Goal: Task Accomplishment & Management: Complete application form

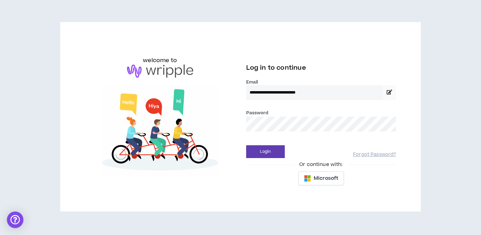
click at [265, 151] on button "Login" at bounding box center [265, 151] width 39 height 13
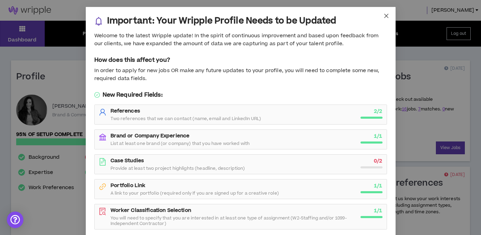
click at [386, 16] on icon "close" at bounding box center [386, 16] width 4 height 4
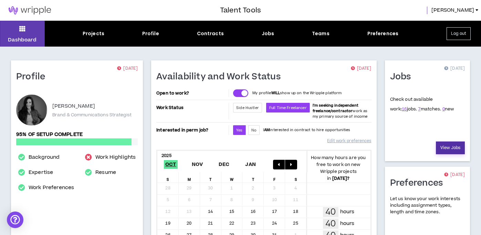
click at [440, 145] on link "View Jobs" at bounding box center [450, 147] width 29 height 13
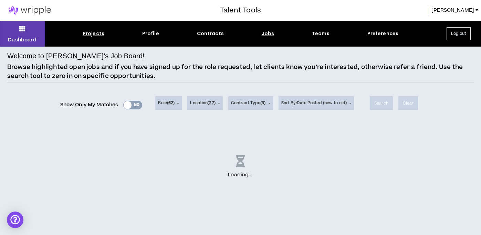
click at [97, 34] on div "Projects" at bounding box center [94, 33] width 22 height 7
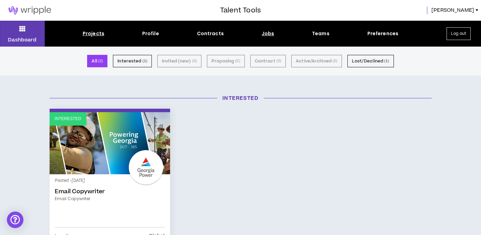
click at [266, 34] on div "Jobs" at bounding box center [268, 33] width 13 height 7
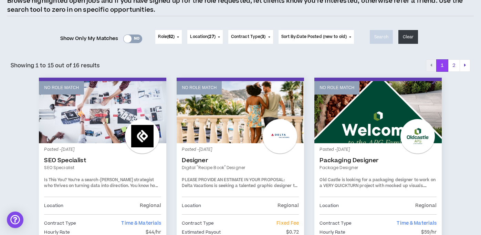
scroll to position [66, 0]
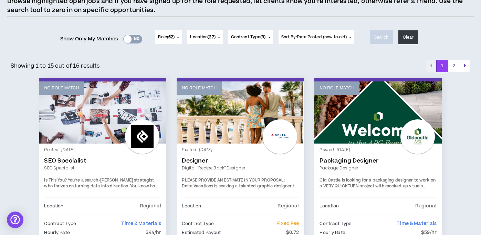
click at [218, 38] on button "Location ( 27 )" at bounding box center [204, 37] width 35 height 14
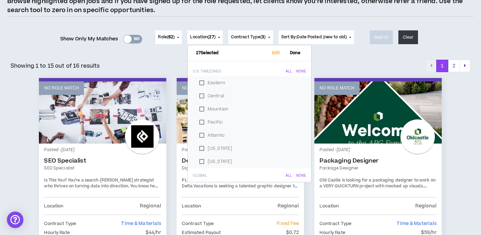
click at [296, 71] on div "None" at bounding box center [301, 71] width 10 height 4
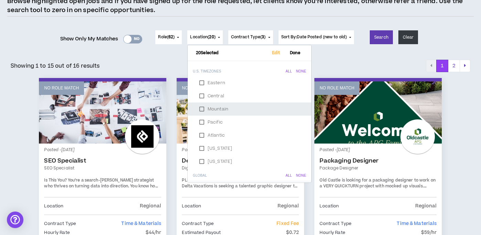
click at [224, 104] on label "Mountain" at bounding box center [249, 109] width 107 height 10
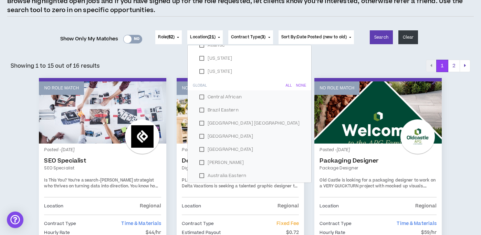
scroll to position [91, 0]
click at [296, 84] on div "None" at bounding box center [301, 84] width 10 height 4
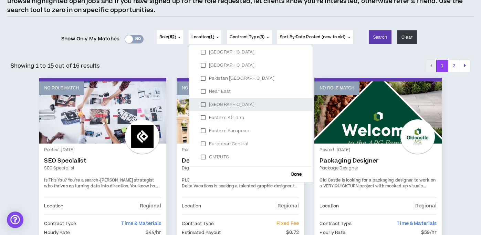
scroll to position [278, 0]
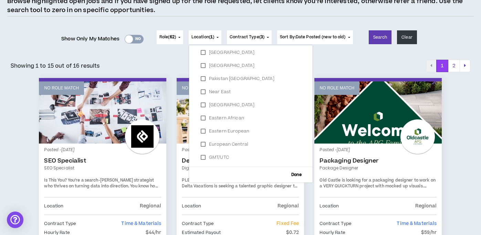
click at [345, 61] on div "Showing 1 to 15 out of 16 results 1 2" at bounding box center [241, 66] width 460 height 12
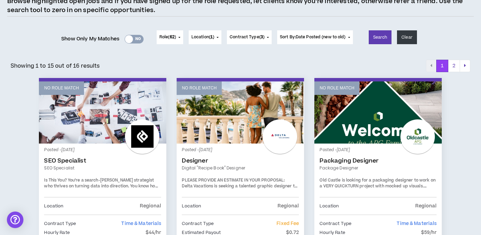
click at [242, 36] on span "Contract Type ( 3 )" at bounding box center [247, 37] width 35 height 6
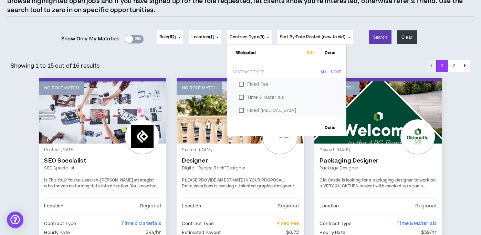
click at [333, 54] on span "Done" at bounding box center [331, 53] width 16 height 4
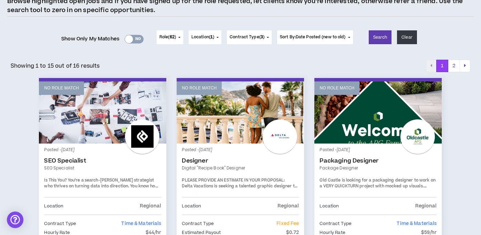
click at [212, 39] on span "1" at bounding box center [212, 37] width 2 height 6
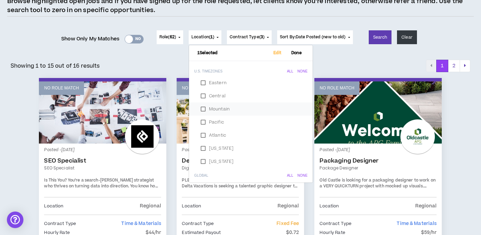
click at [287, 71] on div "All" at bounding box center [290, 71] width 6 height 4
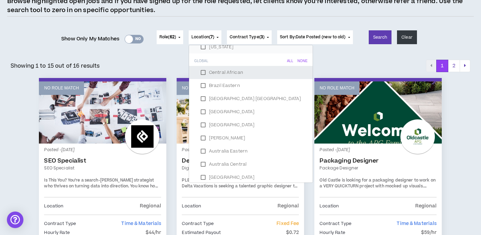
scroll to position [97, 0]
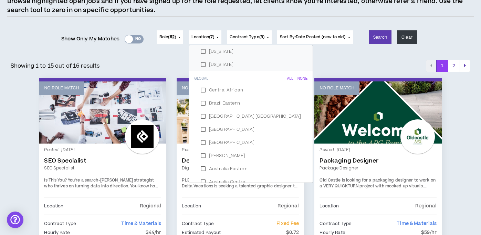
click at [287, 78] on div "All" at bounding box center [290, 79] width 6 height 4
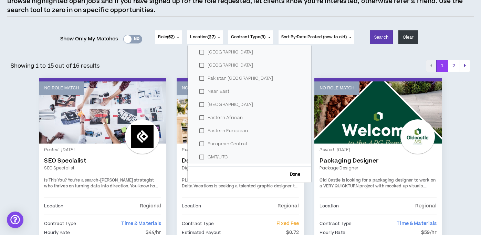
scroll to position [0, 0]
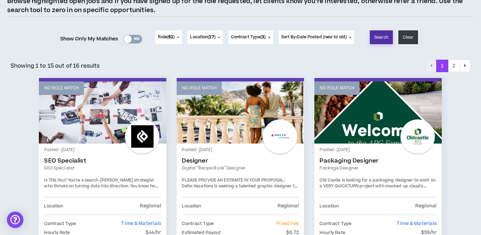
click at [386, 40] on button "Search" at bounding box center [381, 37] width 23 height 14
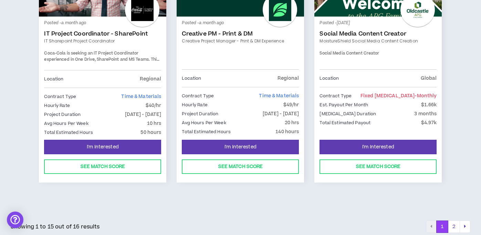
scroll to position [1206, 0]
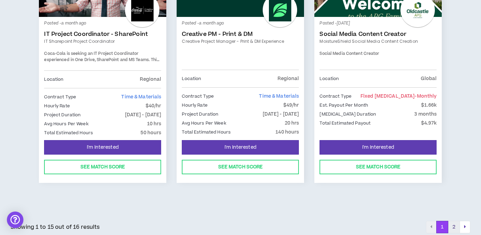
click at [455, 223] on button "2" at bounding box center [454, 227] width 12 height 12
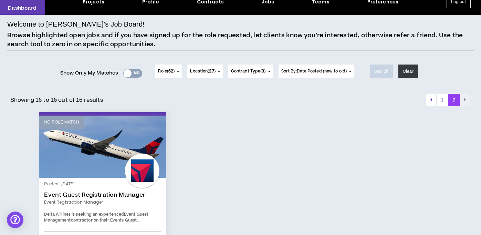
scroll to position [79, 0]
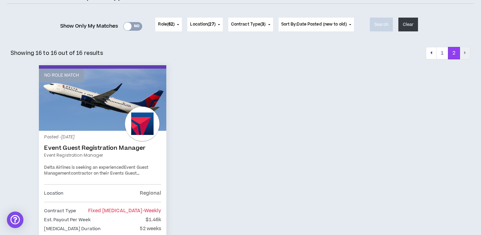
click at [169, 24] on span "62" at bounding box center [171, 24] width 5 height 6
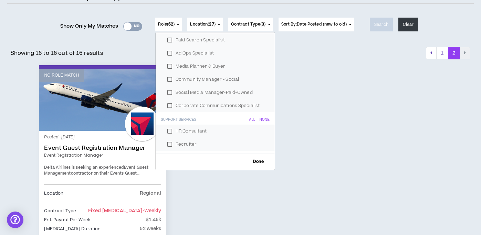
scroll to position [799, 0]
click at [255, 160] on span "Done" at bounding box center [259, 162] width 16 height 4
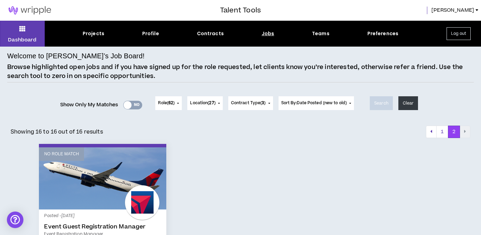
scroll to position [0, 0]
click at [99, 37] on div "Projects" at bounding box center [94, 33] width 22 height 7
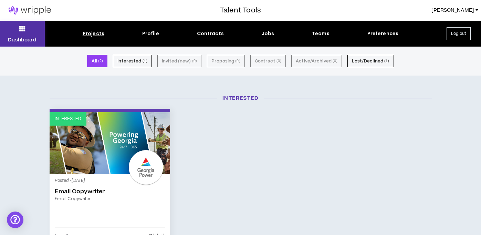
click at [26, 30] on button "Dashboard" at bounding box center [22, 34] width 45 height 26
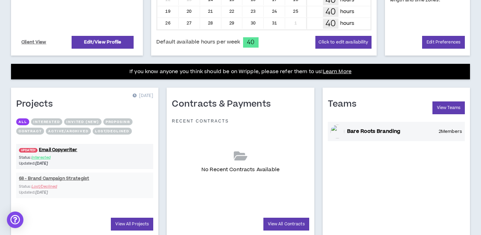
scroll to position [212, 0]
click at [408, 131] on div "Bare Roots Branding 2 Members" at bounding box center [404, 132] width 118 height 8
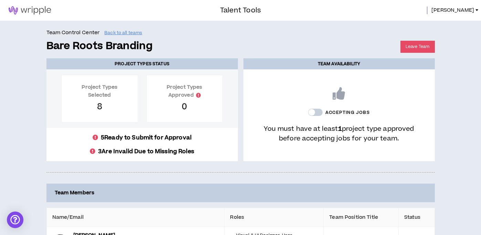
click at [314, 112] on div at bounding box center [315, 112] width 14 height 7
click at [318, 112] on div at bounding box center [315, 112] width 14 height 7
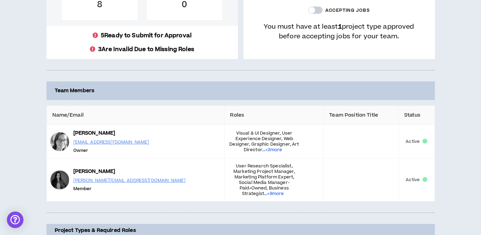
scroll to position [111, 0]
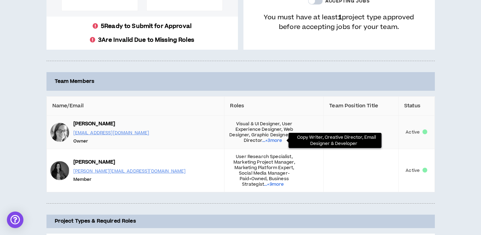
click at [263, 139] on span "...+ 3 more" at bounding box center [274, 140] width 22 height 6
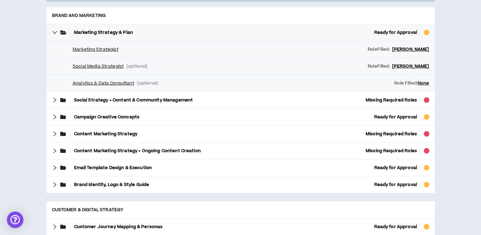
scroll to position [335, 0]
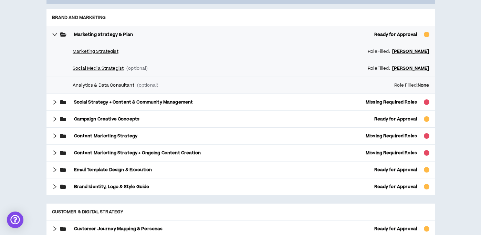
click at [424, 85] on span "None" at bounding box center [424, 85] width 12 height 6
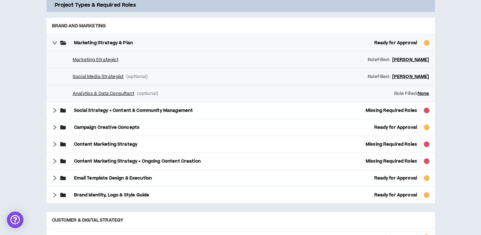
click at [123, 94] on span "Analytics & Data Consultant" at bounding box center [104, 93] width 62 height 6
click at [54, 108] on icon "right" at bounding box center [54, 110] width 3 height 5
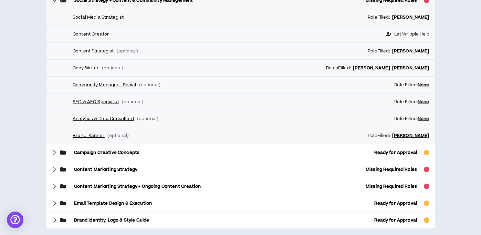
scroll to position [441, 0]
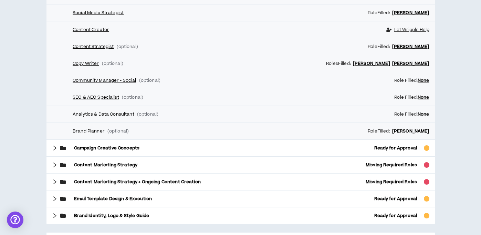
click at [56, 147] on icon "right" at bounding box center [55, 148] width 6 height 6
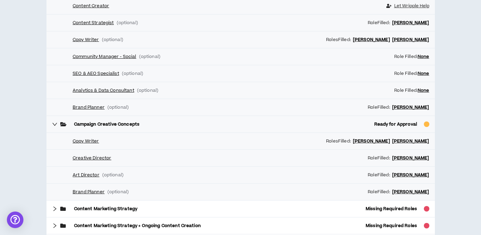
scroll to position [466, 0]
click at [53, 122] on icon "right" at bounding box center [54, 123] width 5 height 3
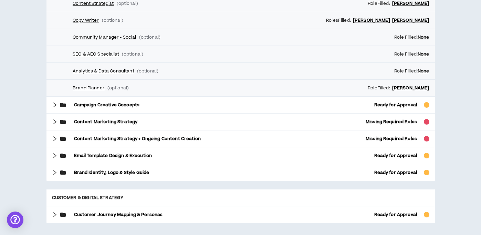
scroll to position [485, 0]
click at [57, 121] on icon "right" at bounding box center [55, 122] width 6 height 6
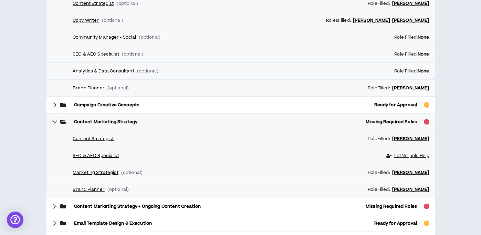
click at [411, 154] on span "Let Wripple Help" at bounding box center [412, 155] width 35 height 6
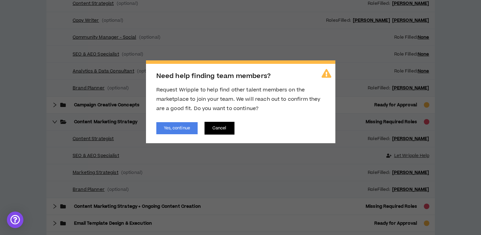
click at [224, 125] on button "Cancel" at bounding box center [220, 128] width 30 height 13
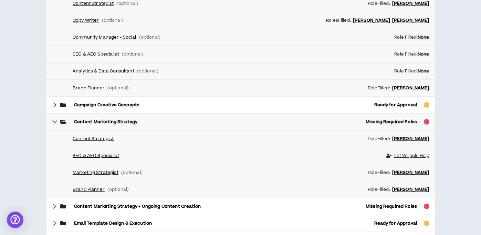
click at [55, 119] on icon "right" at bounding box center [55, 122] width 6 height 6
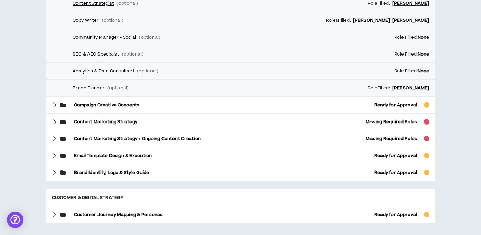
click at [54, 171] on icon "right" at bounding box center [55, 173] width 6 height 6
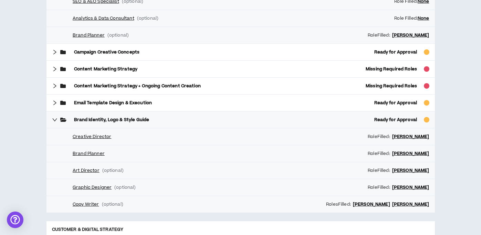
scroll to position [538, 0]
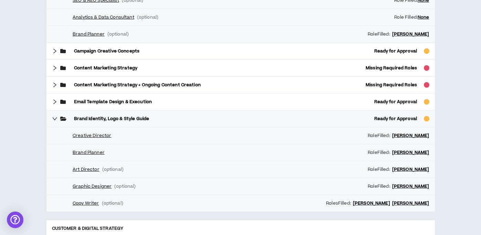
click at [55, 118] on icon "right" at bounding box center [55, 119] width 6 height 6
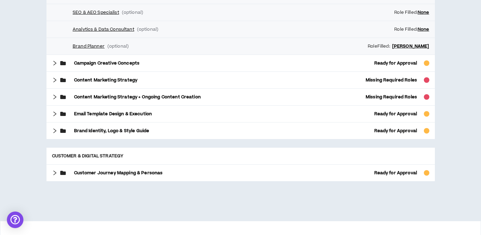
scroll to position [526, 0]
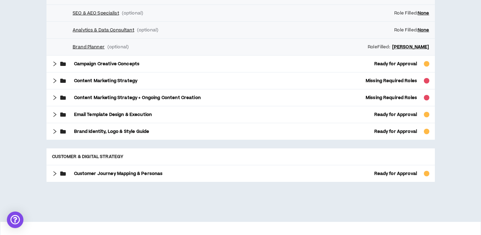
click at [55, 171] on icon "right" at bounding box center [55, 174] width 6 height 6
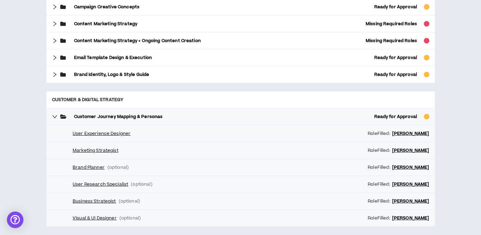
scroll to position [597, 0]
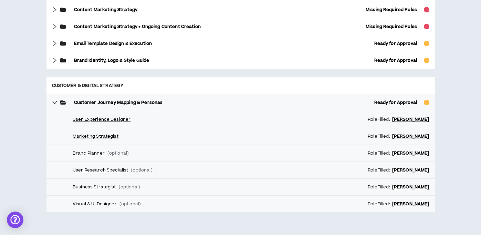
click at [54, 101] on icon "right" at bounding box center [54, 102] width 5 height 3
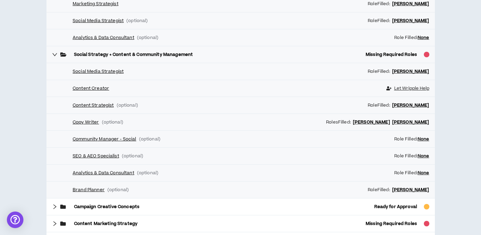
scroll to position [306, 0]
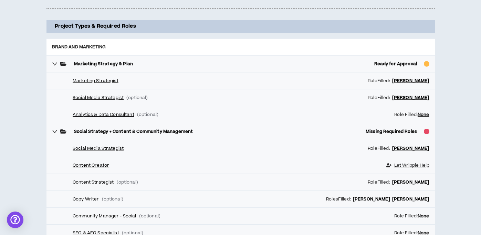
click at [55, 129] on icon "right" at bounding box center [55, 132] width 6 height 6
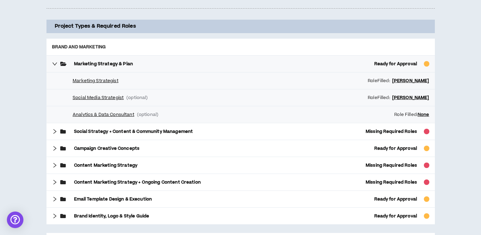
click at [55, 62] on icon "right" at bounding box center [55, 64] width 6 height 6
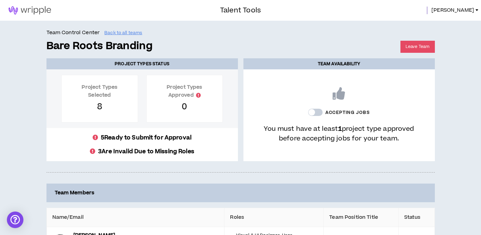
scroll to position [0, 0]
click at [17, 10] on img at bounding box center [30, 10] width 60 height 8
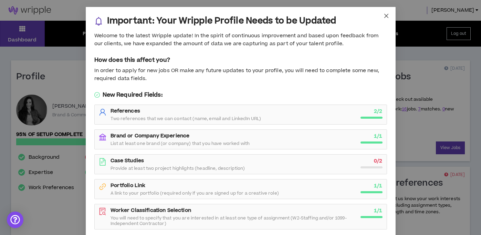
click at [386, 15] on icon "close" at bounding box center [386, 16] width 4 height 4
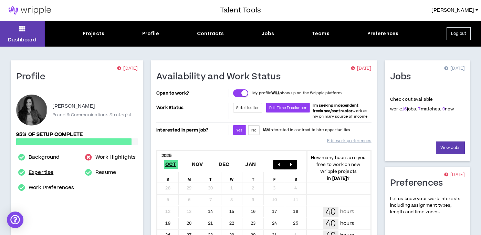
click at [41, 173] on link "Expertise" at bounding box center [41, 172] width 25 height 8
select select "***"
select select "**"
select select "***"
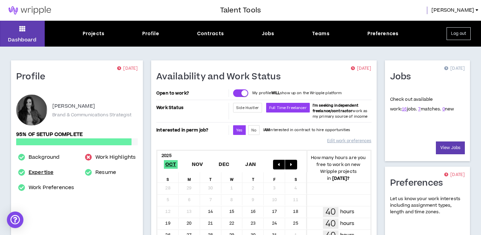
select select "***"
select select "**"
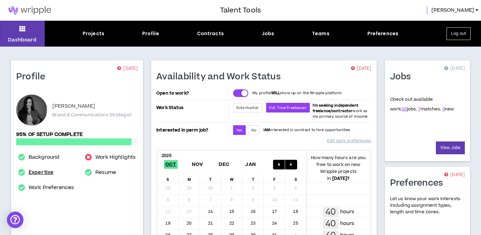
select select "**"
select select "***"
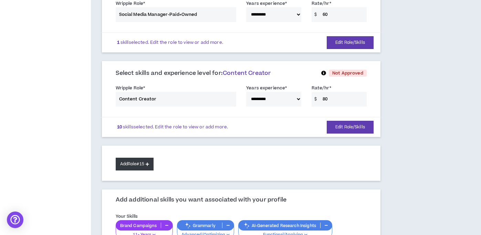
scroll to position [1131, 0]
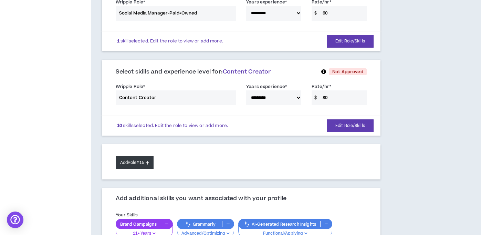
click at [132, 156] on button "Add Role #15" at bounding box center [135, 162] width 38 height 13
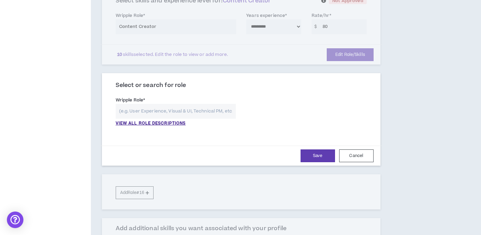
scroll to position [1214, 0]
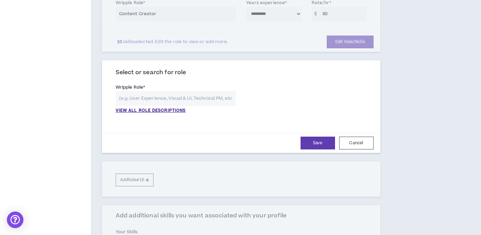
click at [159, 94] on input "text" at bounding box center [176, 98] width 121 height 15
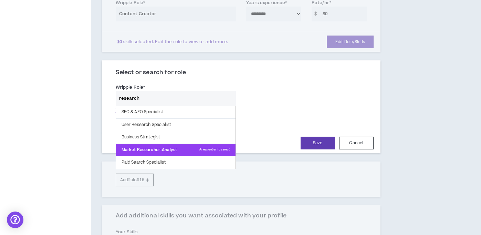
click at [179, 144] on p "Market Researcher+Analyst Press enter to select" at bounding box center [176, 150] width 120 height 12
type input "Market Researcher+Analyst"
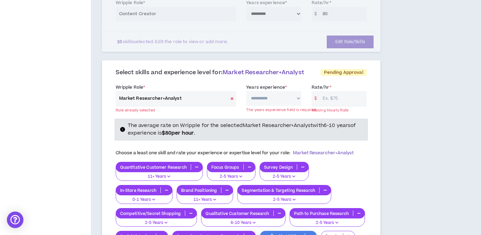
click at [234, 96] on icon at bounding box center [232, 98] width 3 height 4
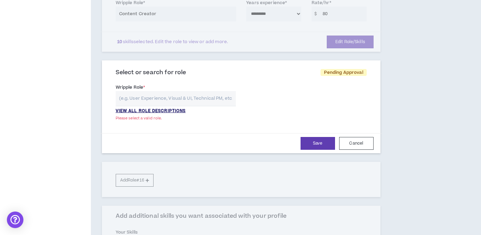
click at [172, 108] on p "VIEW ALL ROLE DESCRIPTIONS" at bounding box center [151, 111] width 70 height 6
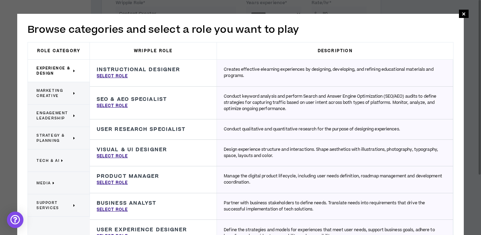
click at [74, 92] on icon at bounding box center [74, 93] width 2 height 5
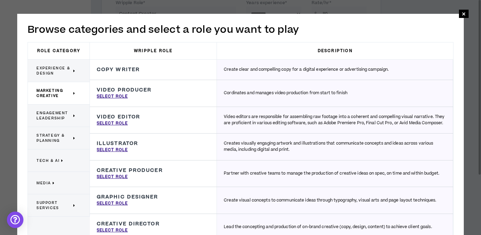
click at [76, 69] on div "Experience & Design" at bounding box center [59, 71] width 62 height 22
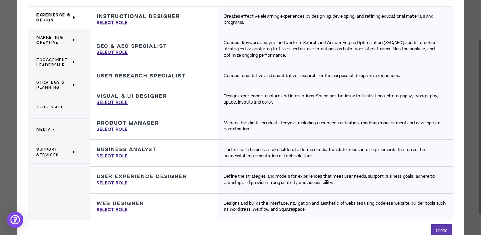
click at [71, 152] on span "Support Services" at bounding box center [54, 152] width 35 height 10
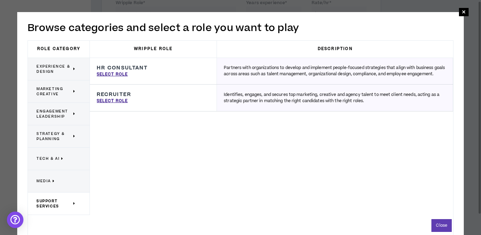
click at [65, 181] on p "Media" at bounding box center [56, 180] width 39 height 15
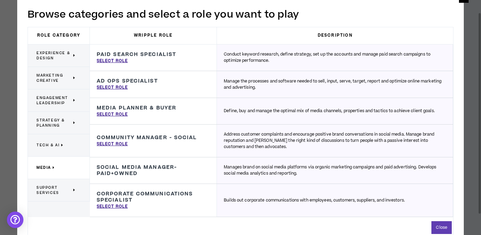
click at [58, 146] on span "Tech & AI" at bounding box center [48, 144] width 23 height 5
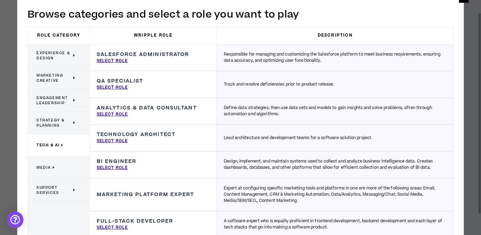
click at [68, 146] on p "Tech & AI" at bounding box center [56, 145] width 39 height 15
click at [73, 126] on p "Strategy & Planning" at bounding box center [56, 122] width 39 height 15
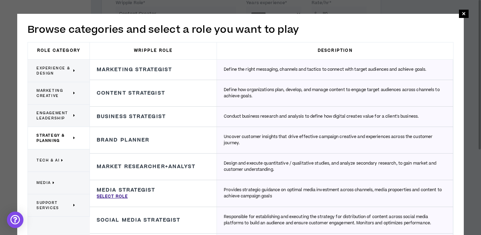
click at [69, 68] on span "Experience & Design" at bounding box center [54, 70] width 35 height 10
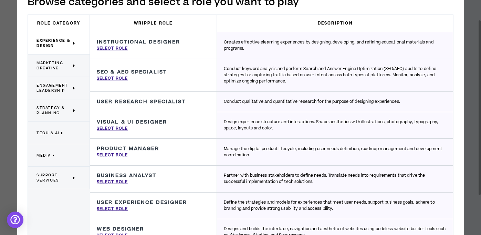
click at [475, 63] on div "**********" at bounding box center [240, 130] width 481 height 317
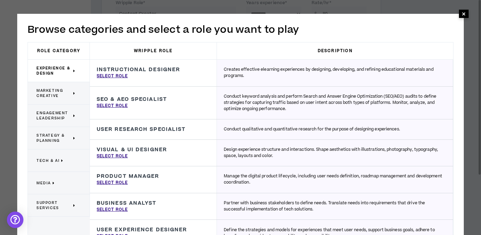
click at [465, 11] on span "×" at bounding box center [464, 14] width 4 height 8
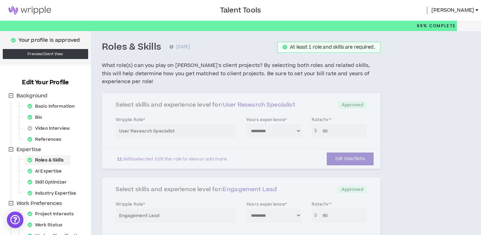
scroll to position [0, 0]
click at [465, 12] on span "[PERSON_NAME]" at bounding box center [453, 11] width 43 height 8
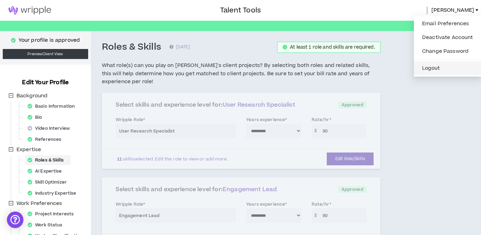
click at [425, 69] on button "Logout" at bounding box center [447, 68] width 59 height 10
